Goal: Complete application form

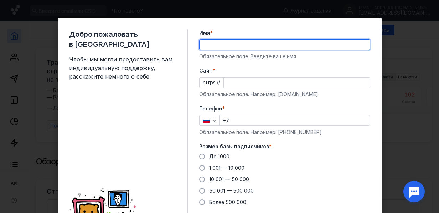
click at [209, 43] on input "Имя *" at bounding box center [285, 45] width 170 height 10
type input "Projects-Team"
click at [241, 82] on input "Cайт *" at bounding box center [297, 82] width 146 height 10
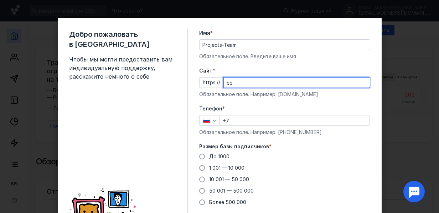
type input "c"
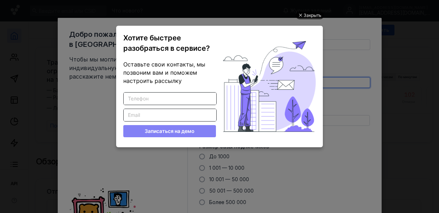
type input "[DOMAIN_NAME]"
click at [317, 14] on div "Закрыть" at bounding box center [313, 15] width 18 height 8
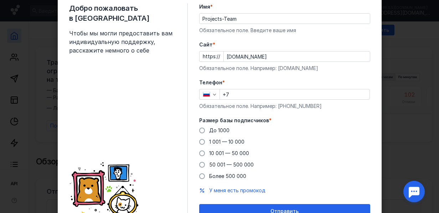
scroll to position [25, 0]
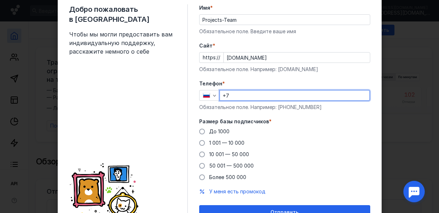
click at [230, 94] on input "+7" at bounding box center [295, 95] width 150 height 10
type input "[PHONE_NUMBER]"
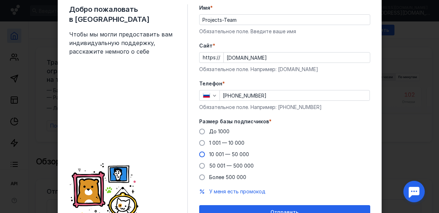
click at [199, 153] on span at bounding box center [202, 154] width 6 height 6
click at [0, 0] on input "10 001 — 50 000" at bounding box center [0, 0] width 0 height 0
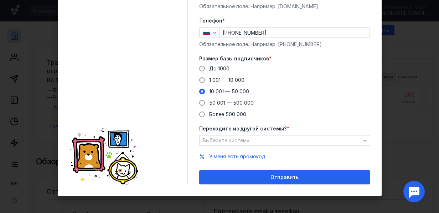
scroll to position [88, 0]
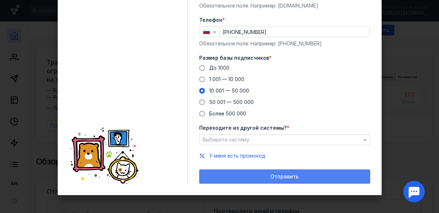
click at [283, 175] on span "Отправить" at bounding box center [285, 176] width 28 height 6
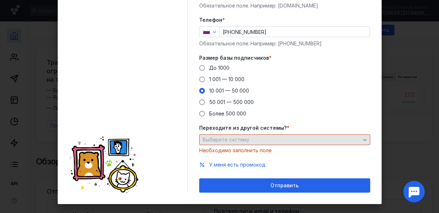
scroll to position [97, 0]
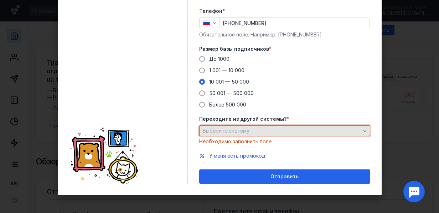
click at [363, 131] on icon "button" at bounding box center [365, 131] width 6 height 6
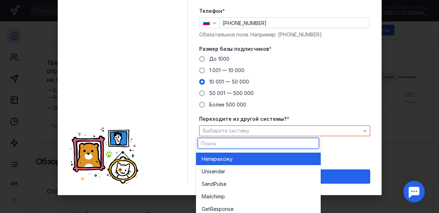
click at [245, 159] on div "Не перехожу" at bounding box center [258, 158] width 113 height 7
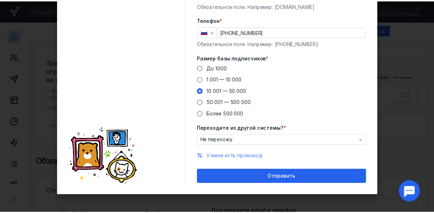
scroll to position [88, 0]
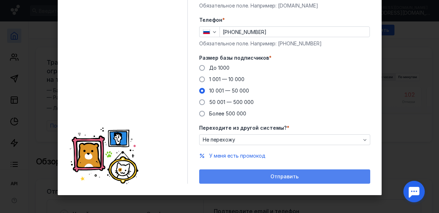
click at [255, 174] on div "Отправить" at bounding box center [285, 176] width 164 height 6
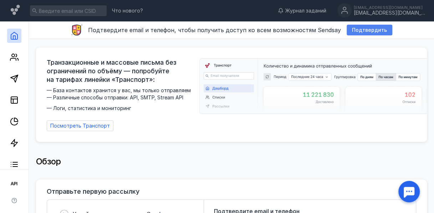
click at [369, 30] on span "Подтвердить" at bounding box center [369, 30] width 35 height 6
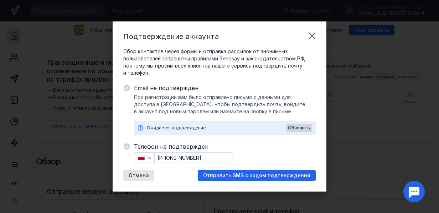
click at [157, 126] on div "Ожидается подтверждение" at bounding box center [216, 127] width 139 height 7
click at [303, 126] on span "Обновить" at bounding box center [299, 127] width 22 height 5
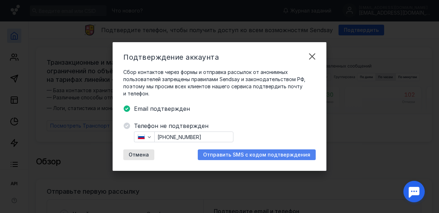
click at [246, 156] on span "Отправить SMS с кодом подтверждения" at bounding box center [256, 155] width 107 height 6
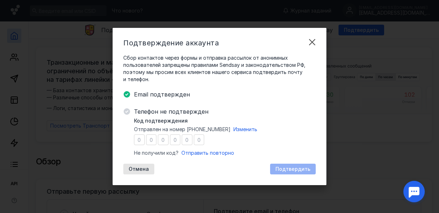
click at [139, 140] on input "number" at bounding box center [139, 139] width 11 height 11
type input "1"
type input "3"
type input "2"
type input "0"
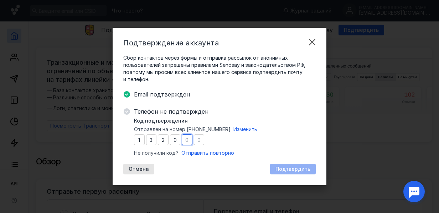
type input "0"
type input "5"
click at [295, 167] on span "Подтвердить" at bounding box center [293, 169] width 35 height 6
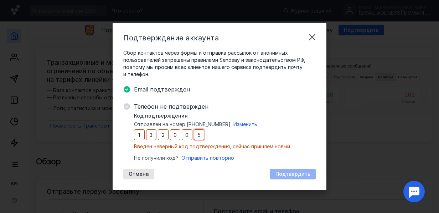
click at [202, 135] on input "5" at bounding box center [199, 134] width 11 height 11
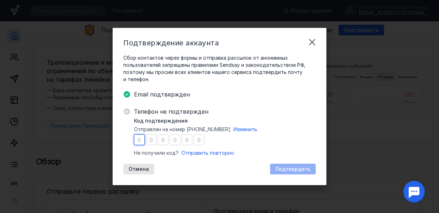
type input "6"
type input "8"
type input "7"
type input "4"
type input "3"
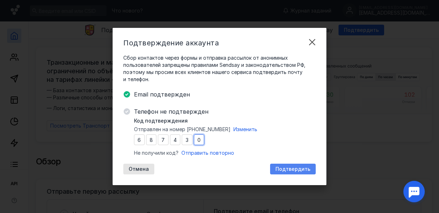
type input "0"
click at [290, 170] on span "Подтвердить" at bounding box center [293, 169] width 35 height 6
